Goal: Navigation & Orientation: Find specific page/section

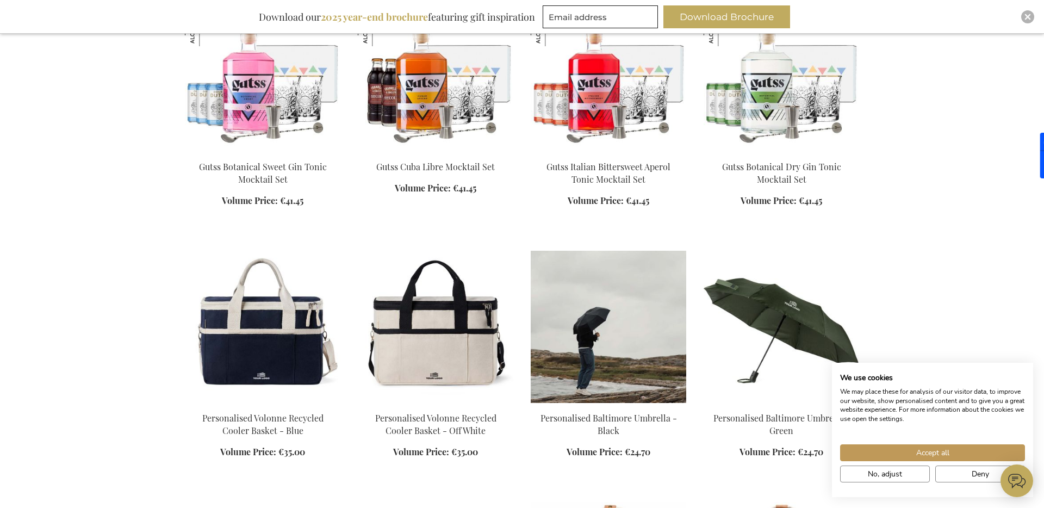
scroll to position [2213, 0]
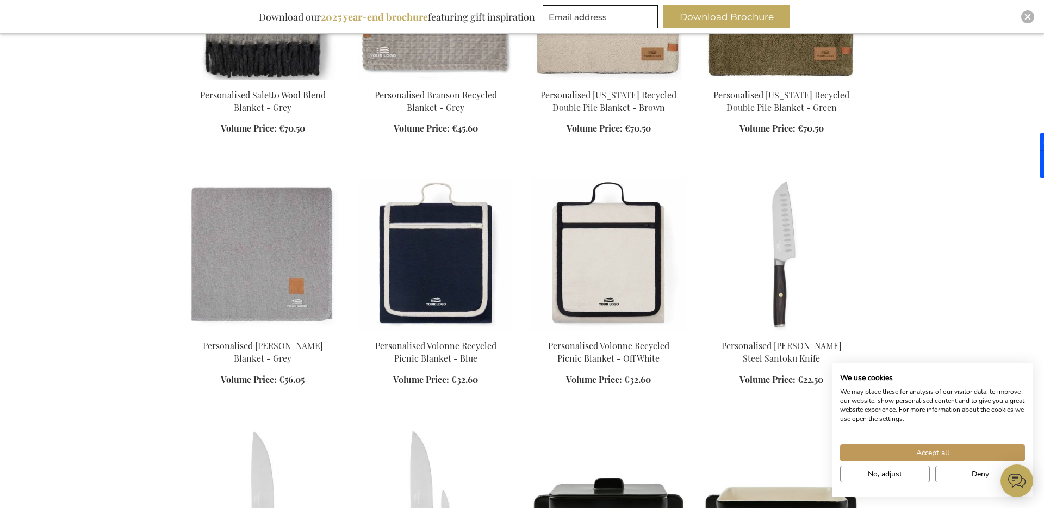
scroll to position [3099, 0]
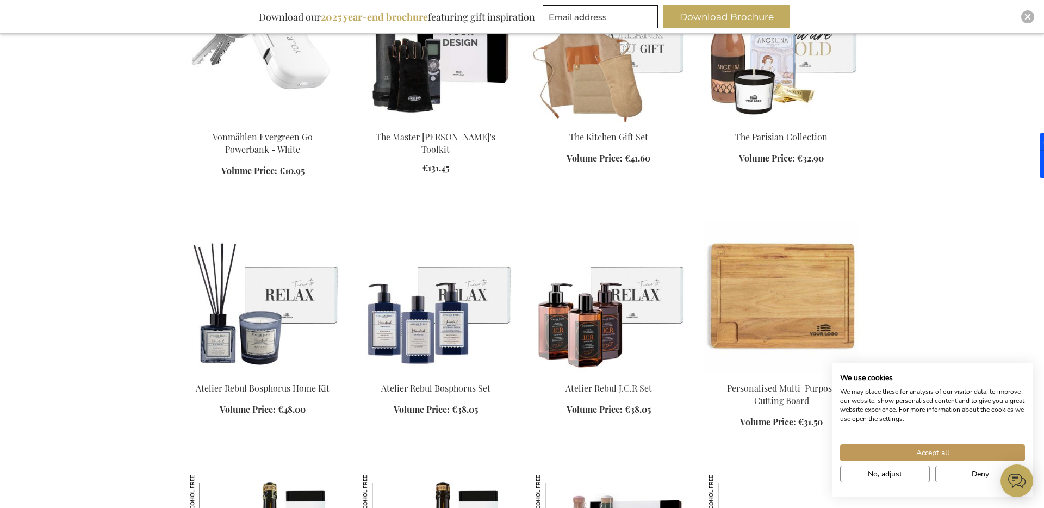
scroll to position [5402, 0]
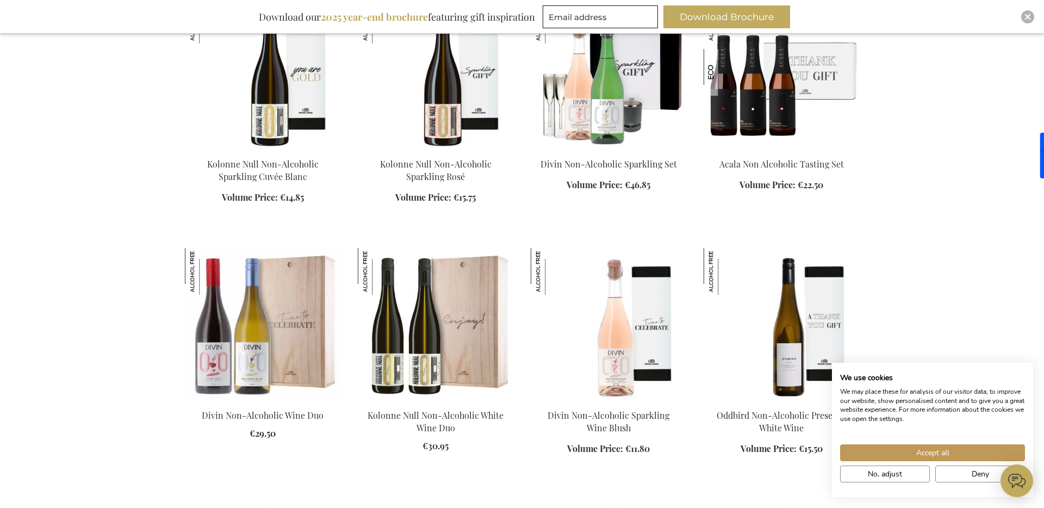
scroll to position [5821, 0]
